Goal: Task Accomplishment & Management: Use online tool/utility

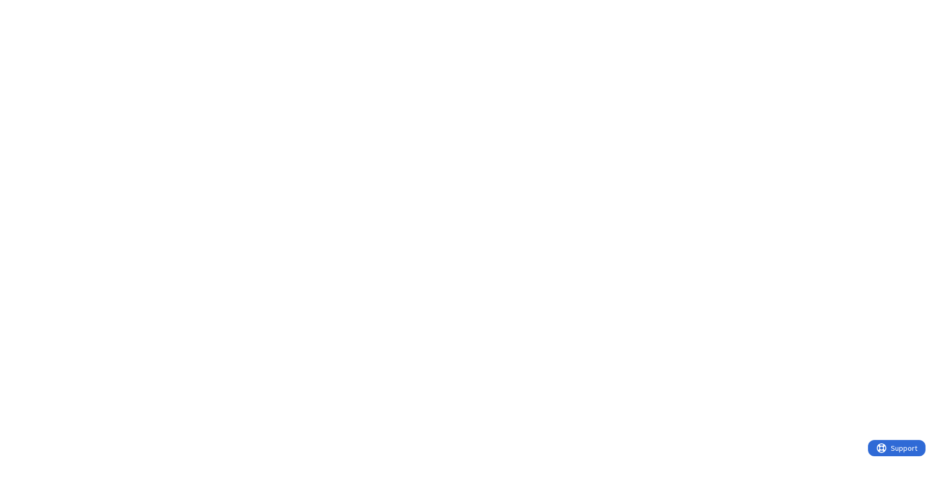
type textarea "x"
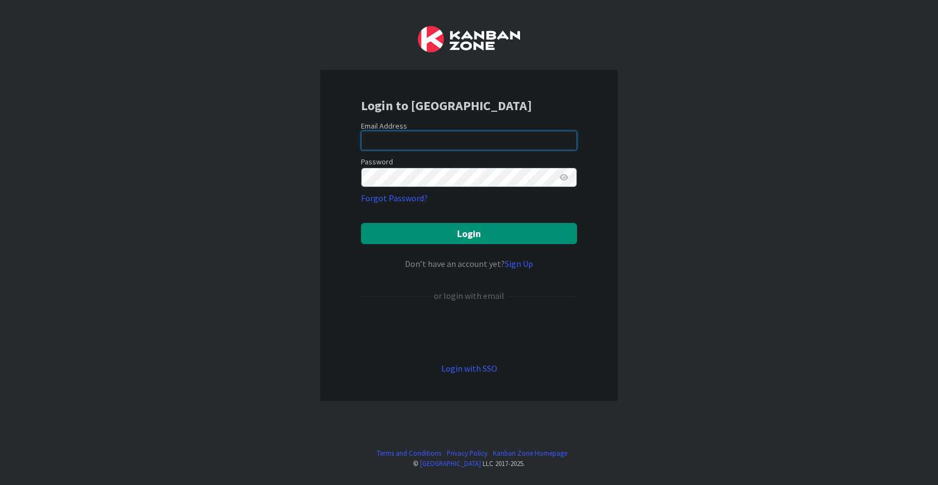
type input "[EMAIL_ADDRESS][DOMAIN_NAME]"
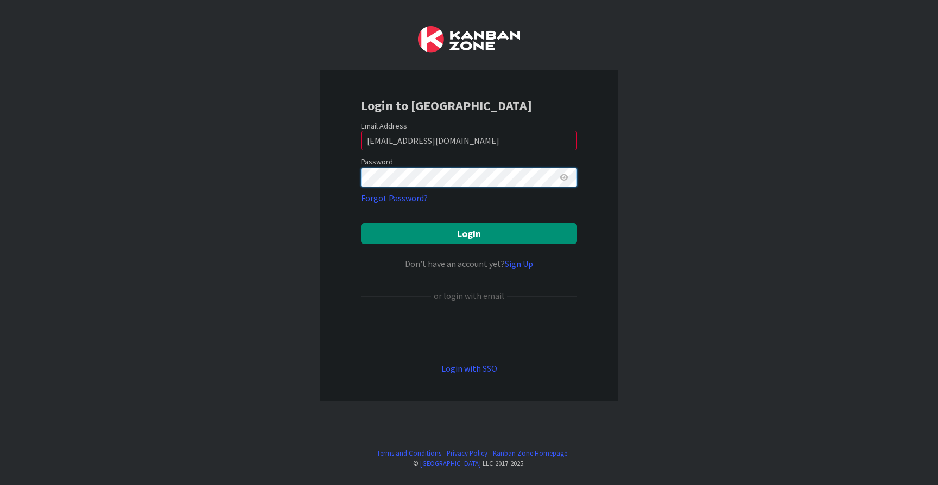
click at [469, 233] on button "Login" at bounding box center [469, 233] width 216 height 21
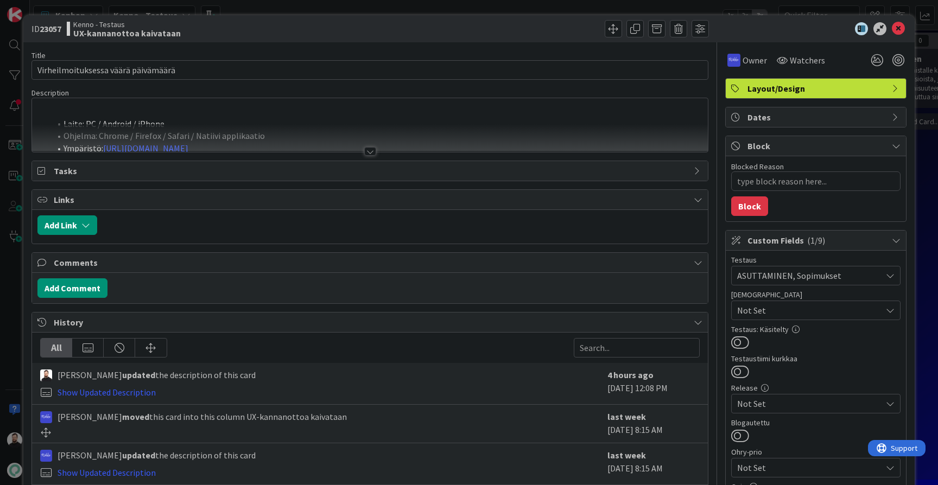
click at [368, 153] on div at bounding box center [370, 151] width 12 height 9
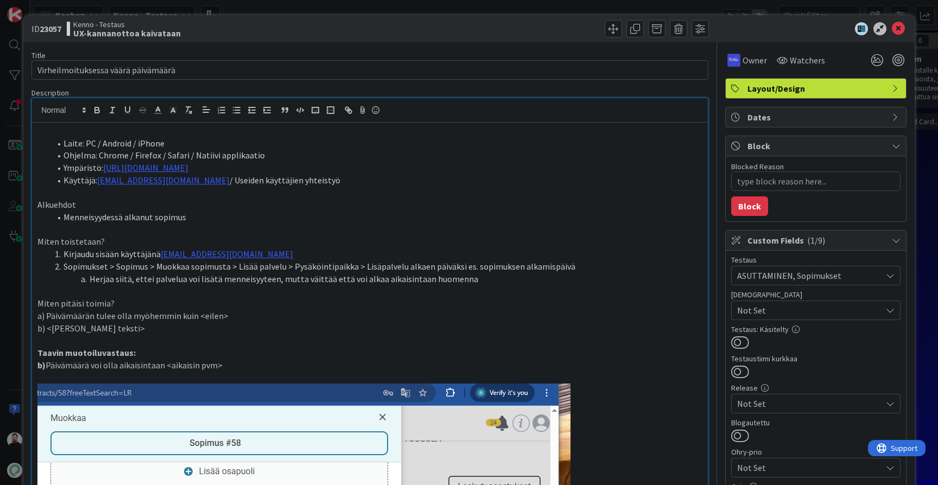
type textarea "x"
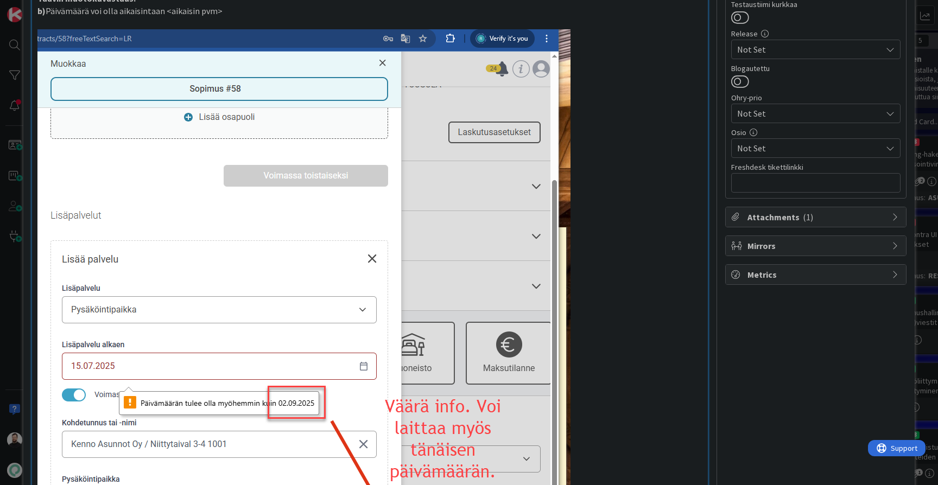
scroll to position [357, 0]
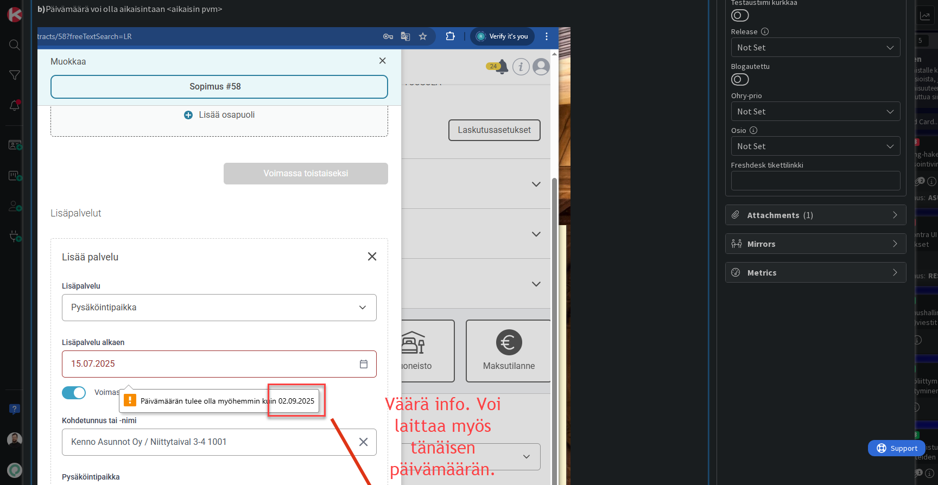
drag, startPoint x: 136, startPoint y: 393, endPoint x: 125, endPoint y: 392, distance: 11.4
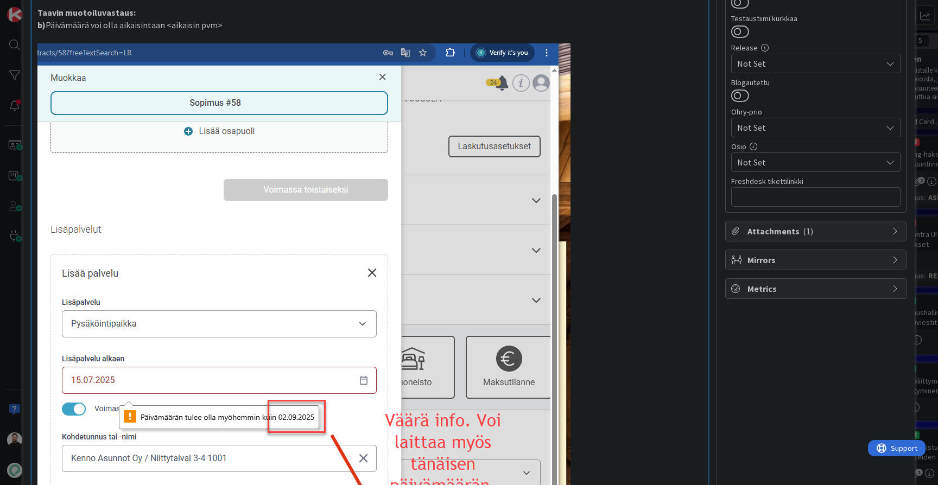
scroll to position [324, 0]
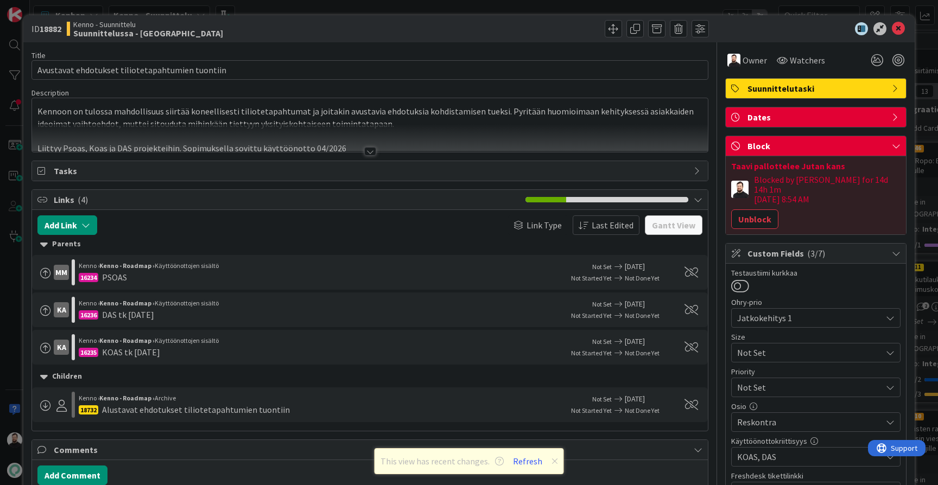
scroll to position [627, 36]
click at [367, 150] on div at bounding box center [370, 151] width 12 height 9
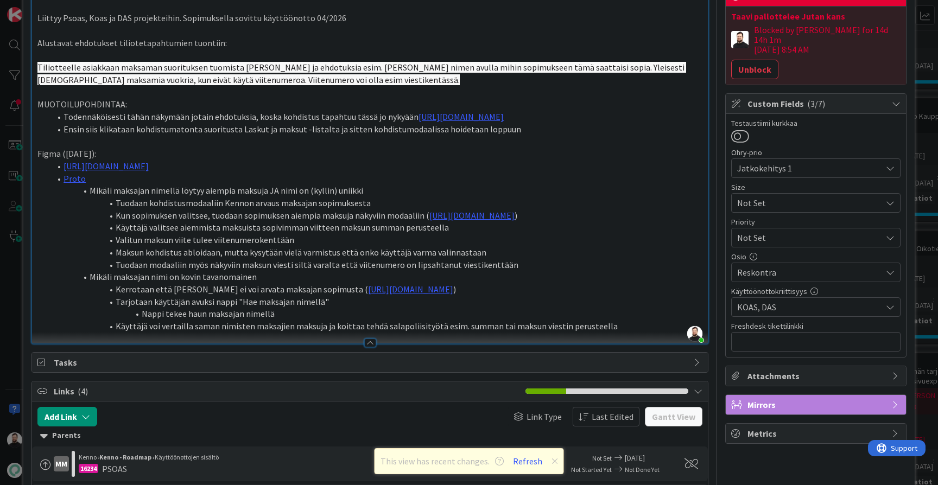
scroll to position [149, 0]
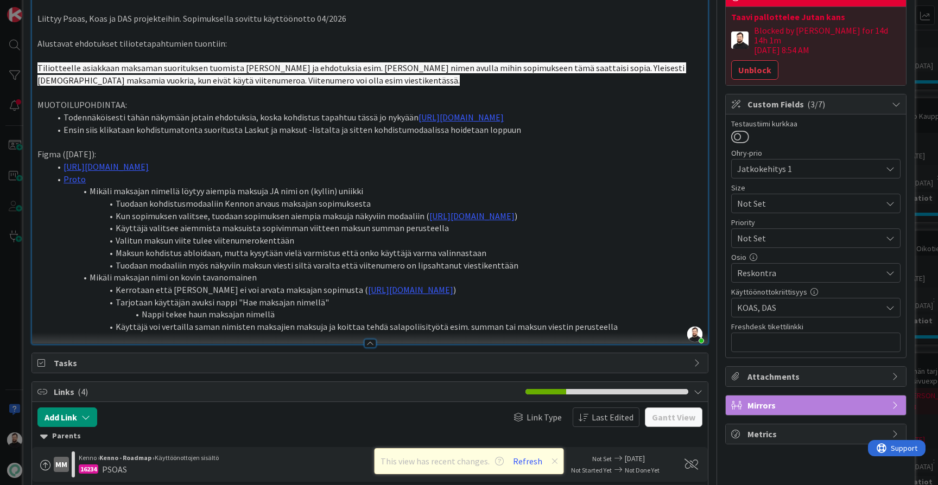
click at [12, 293] on div "ID 18882 Kenno - Suunnittelu Suunnittelussa - Rautalangat Title 48 / 128 Avusta…" at bounding box center [469, 242] width 938 height 485
